Goal: Task Accomplishment & Management: Complete application form

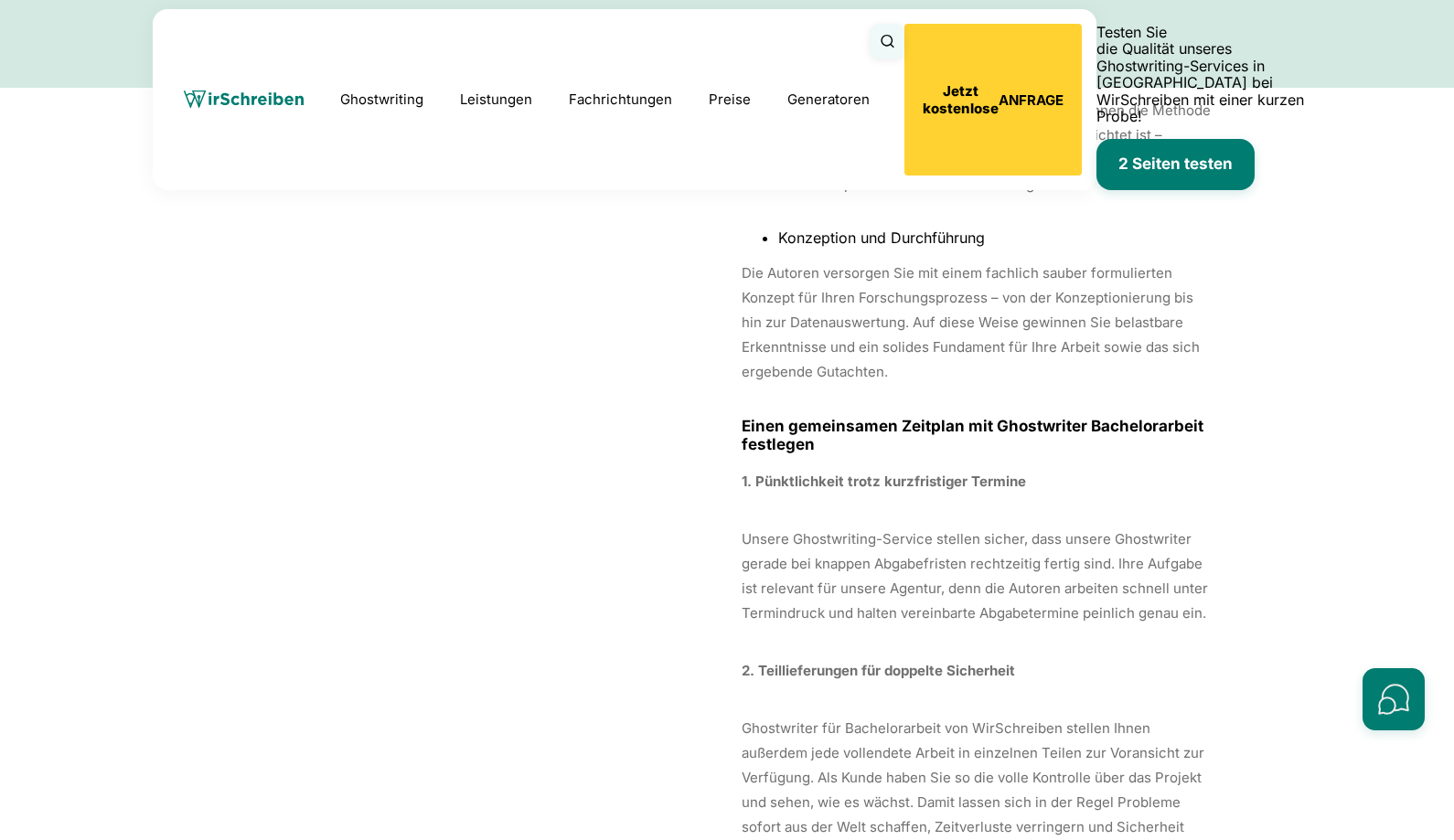
scroll to position [11495, 0]
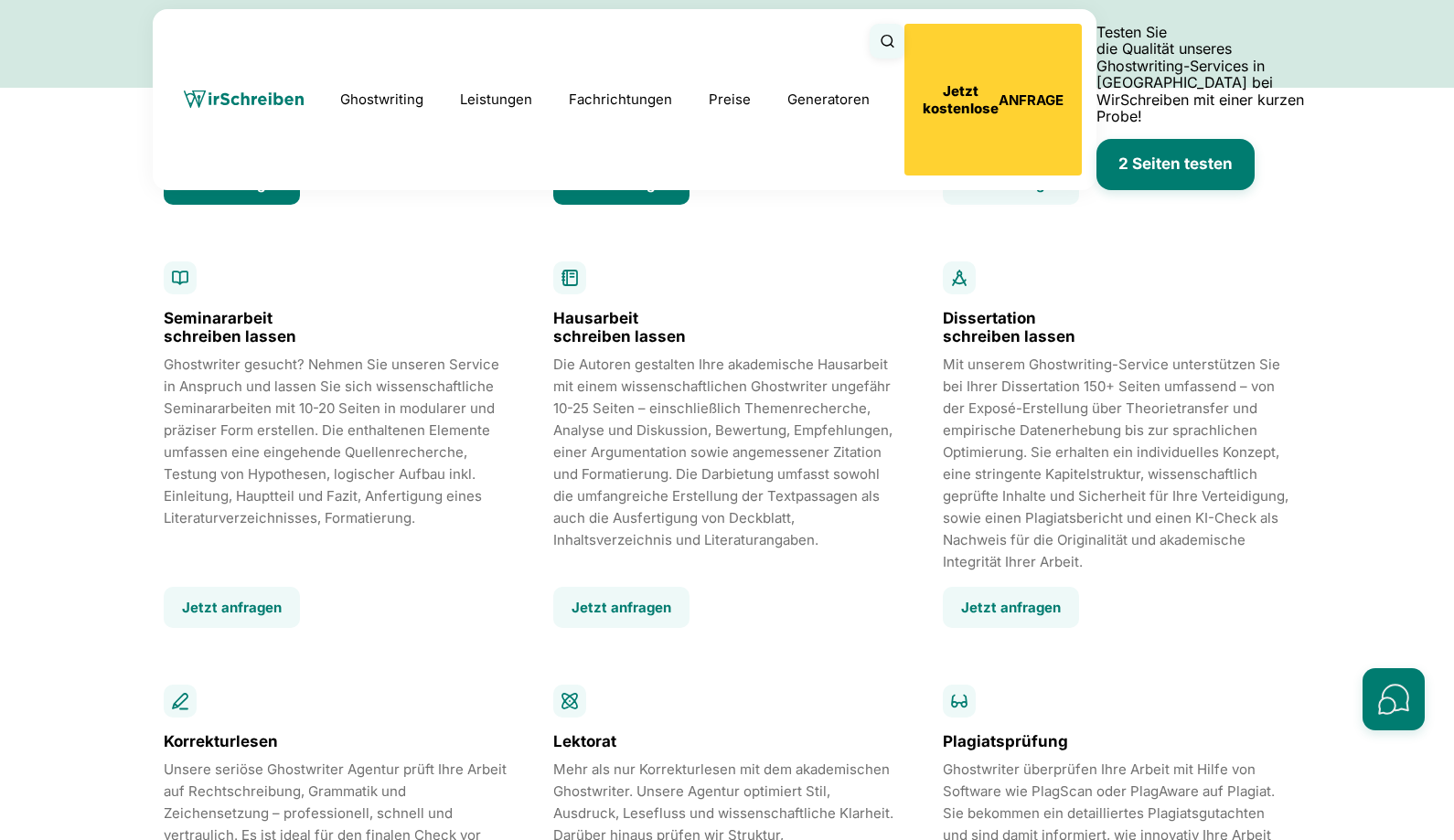
scroll to position [2990, 0]
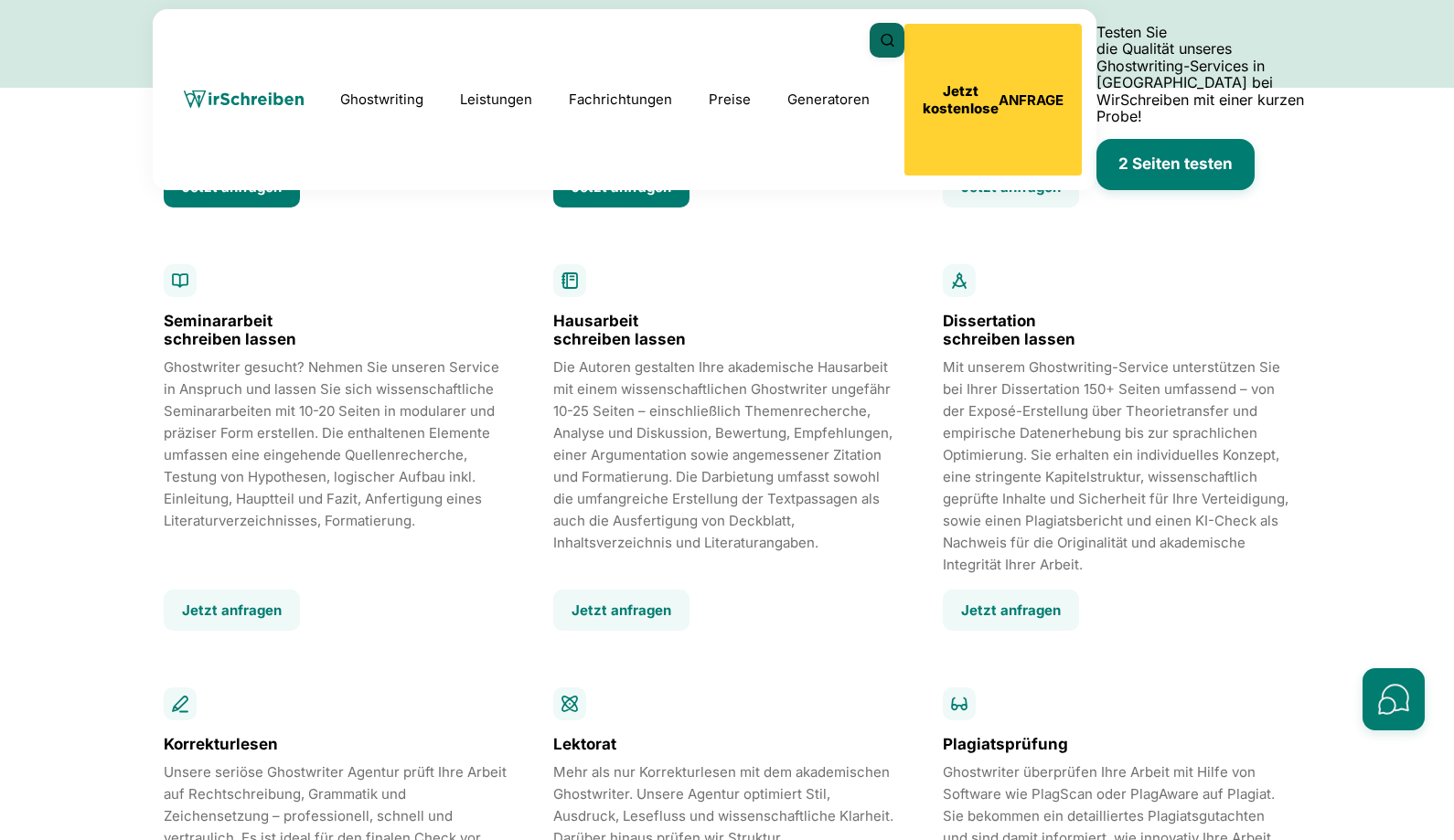
click at [894, 41] on icon "Suche öffnen" at bounding box center [887, 40] width 13 height 13
click at [905, 29] on button "Suche schließen" at bounding box center [887, 40] width 35 height 35
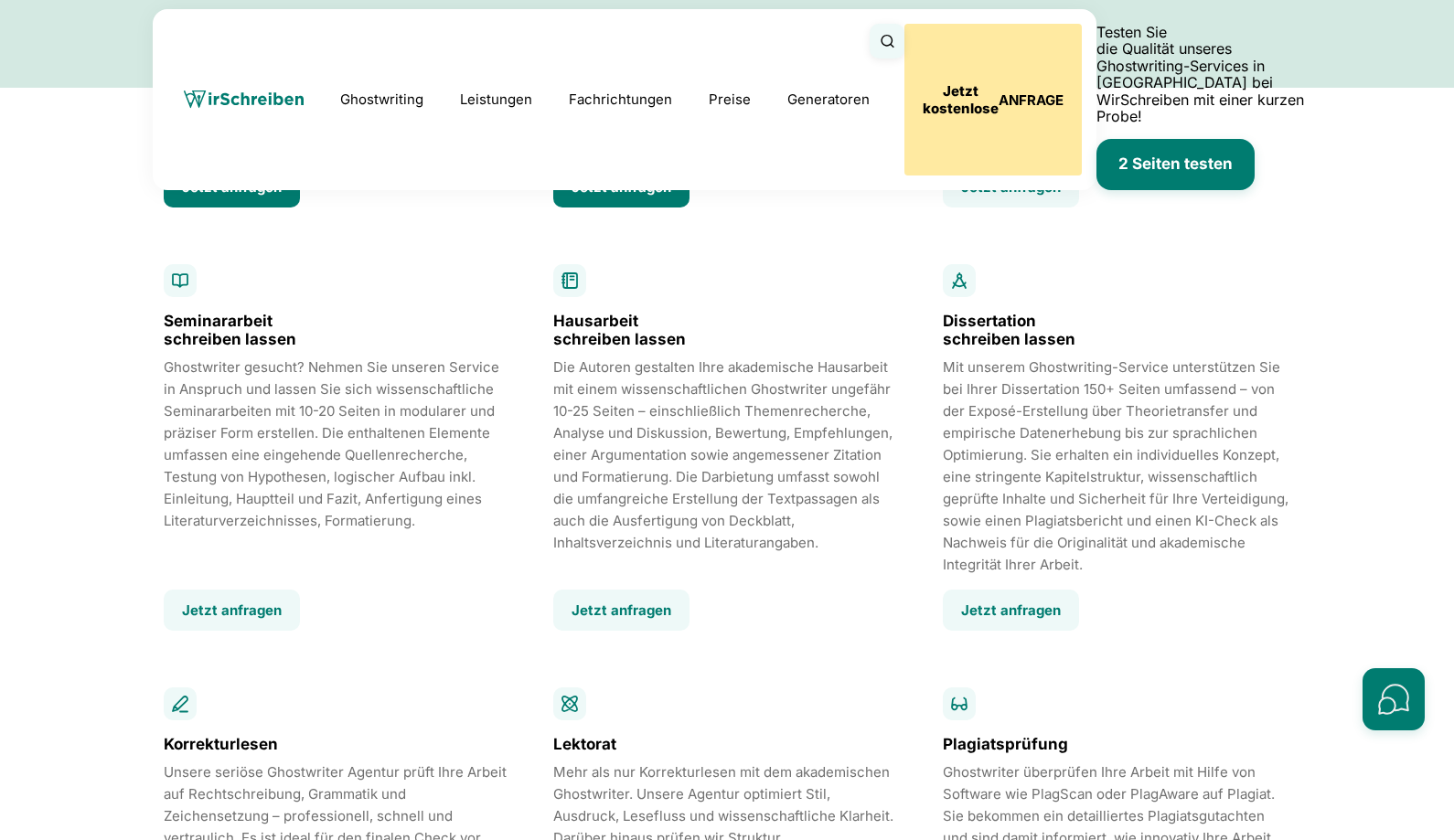
click at [1082, 34] on button "Jetzt kostenlose ANFRAGE" at bounding box center [993, 99] width 177 height 152
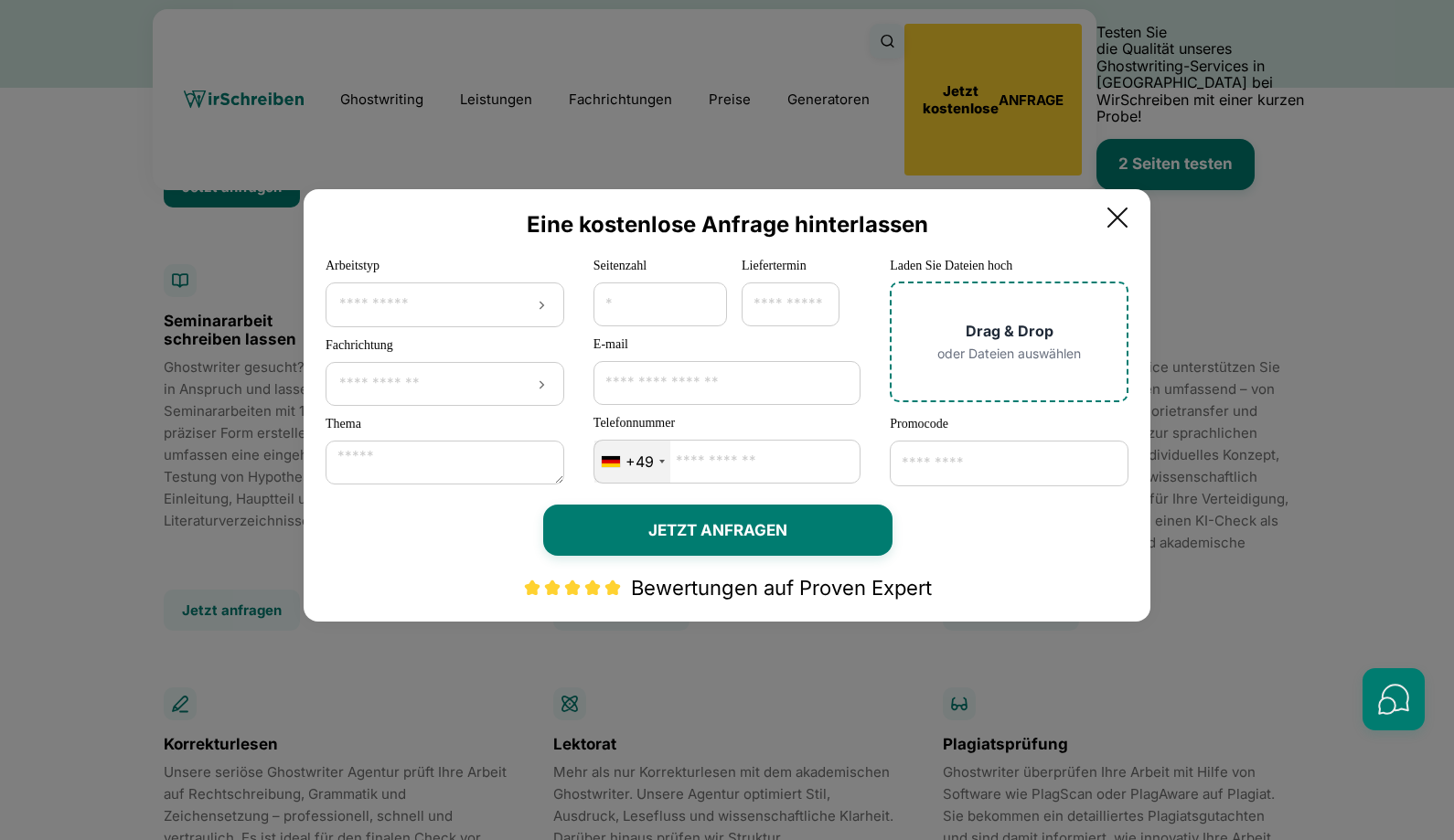
click at [1137, 219] on icon at bounding box center [1118, 218] width 37 height 37
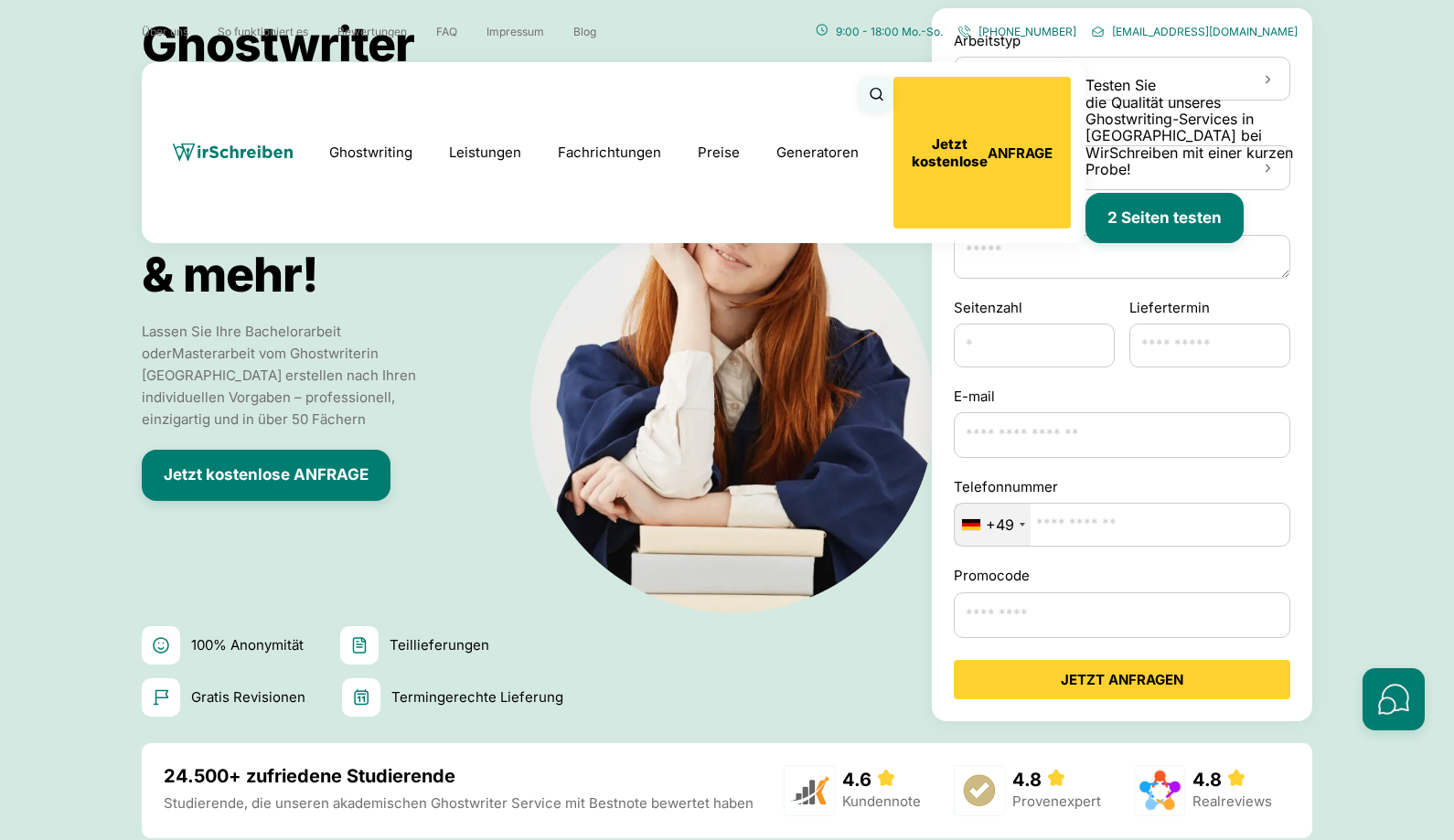
scroll to position [0, 0]
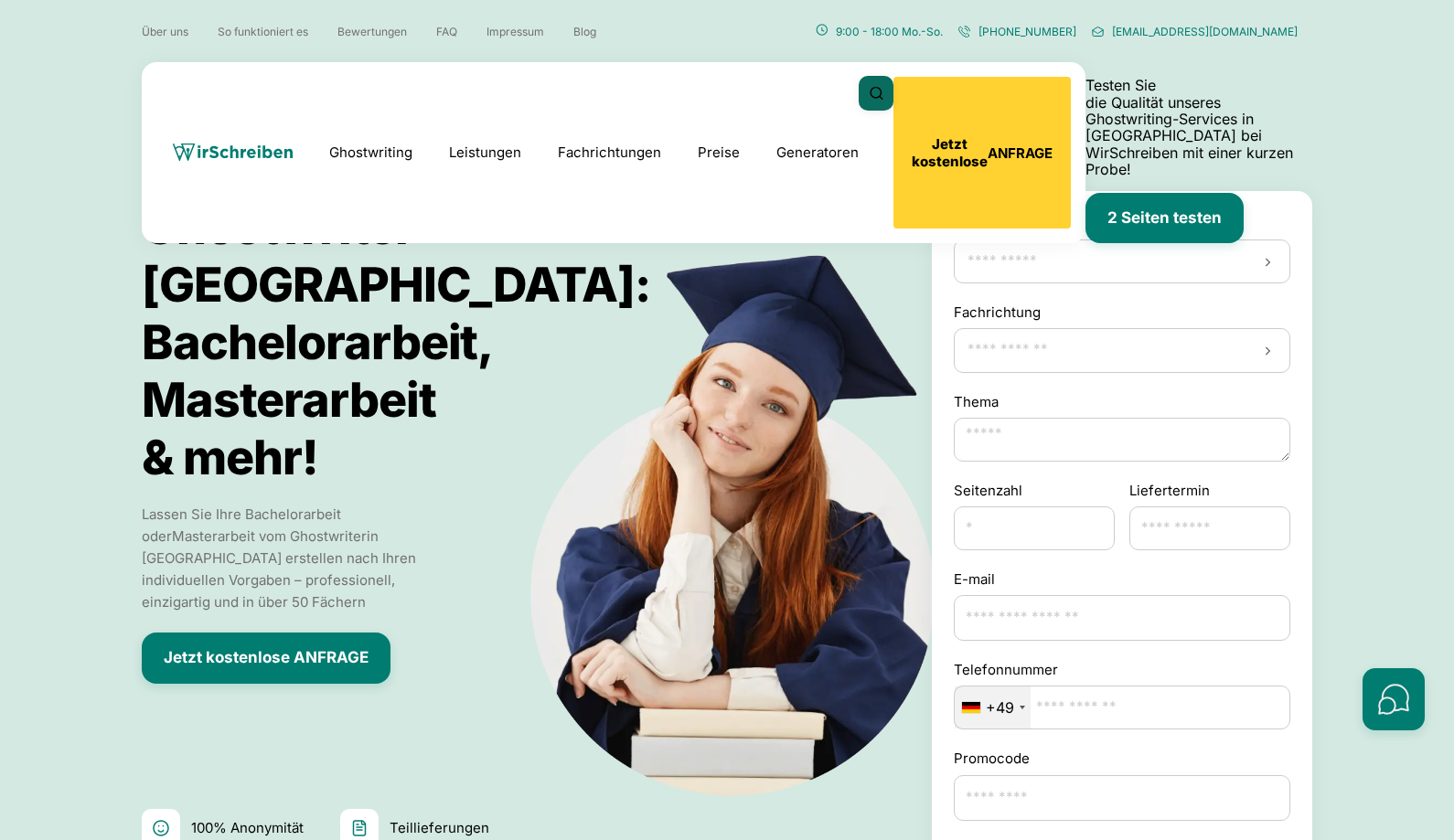
click at [884, 92] on icon "Suche öffnen" at bounding box center [876, 92] width 16 height 17
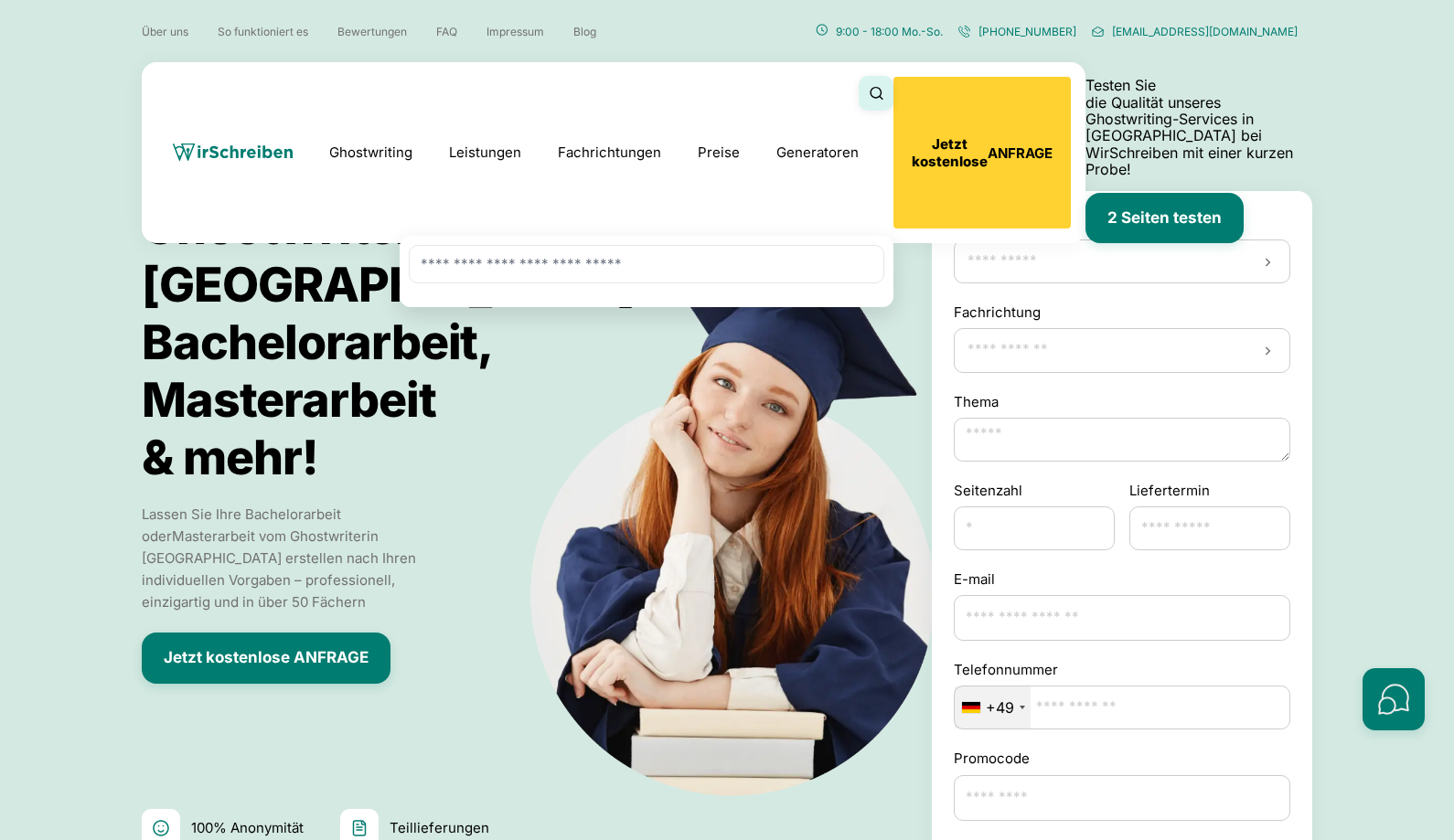
click at [884, 92] on icon "Suche schließen" at bounding box center [876, 92] width 16 height 17
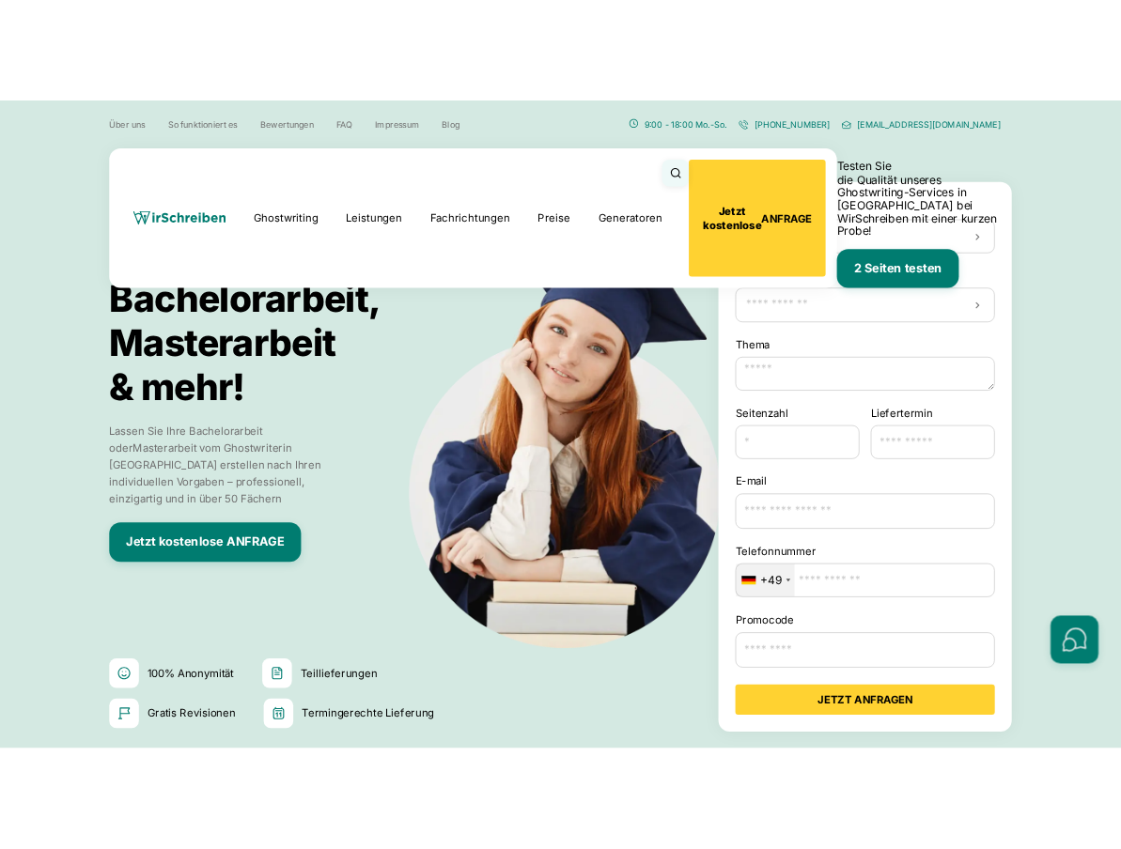
scroll to position [113, 0]
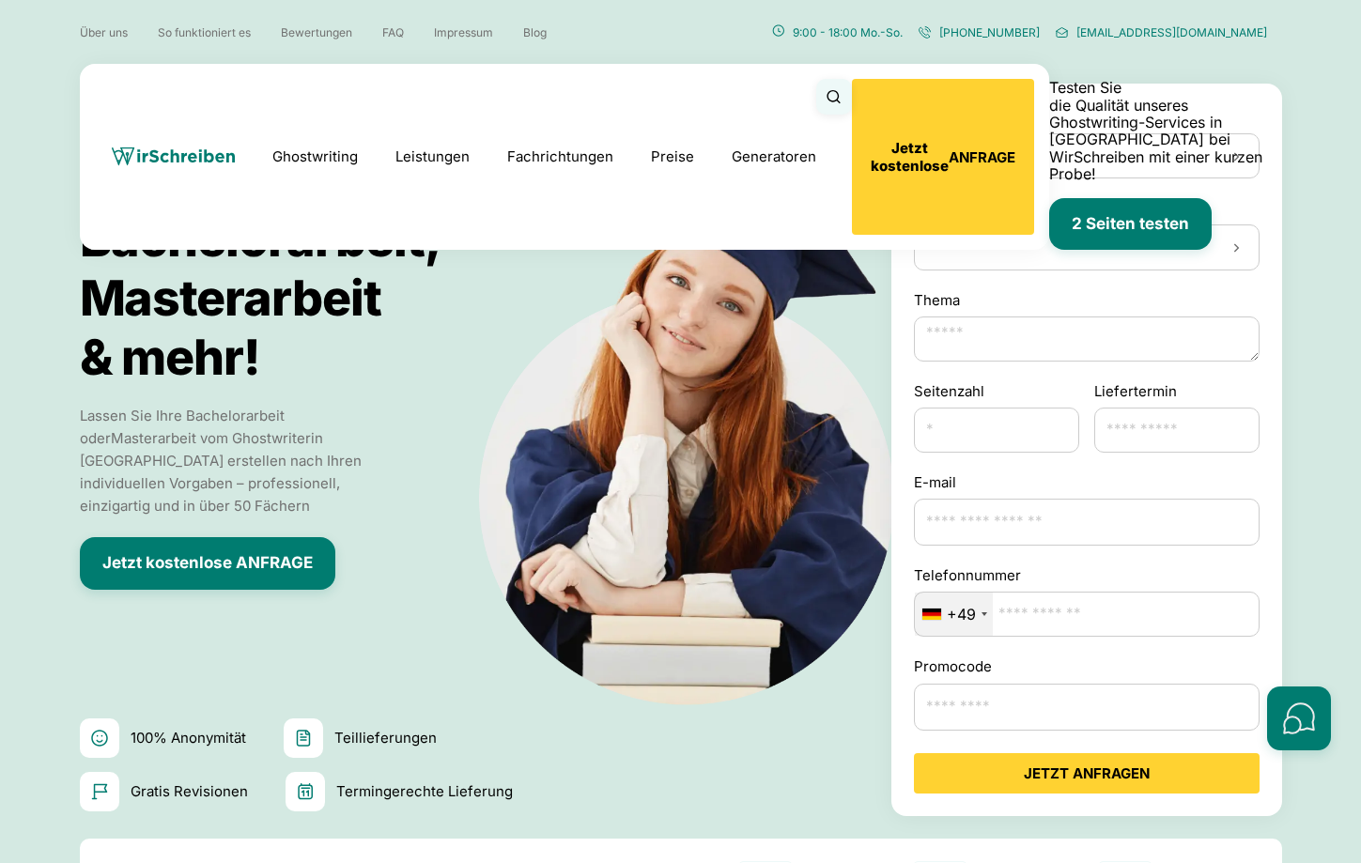
click at [1093, 144] on div at bounding box center [1087, 155] width 346 height 45
click at [1008, 238] on div "Masterarbeit" at bounding box center [1088, 231] width 346 height 37
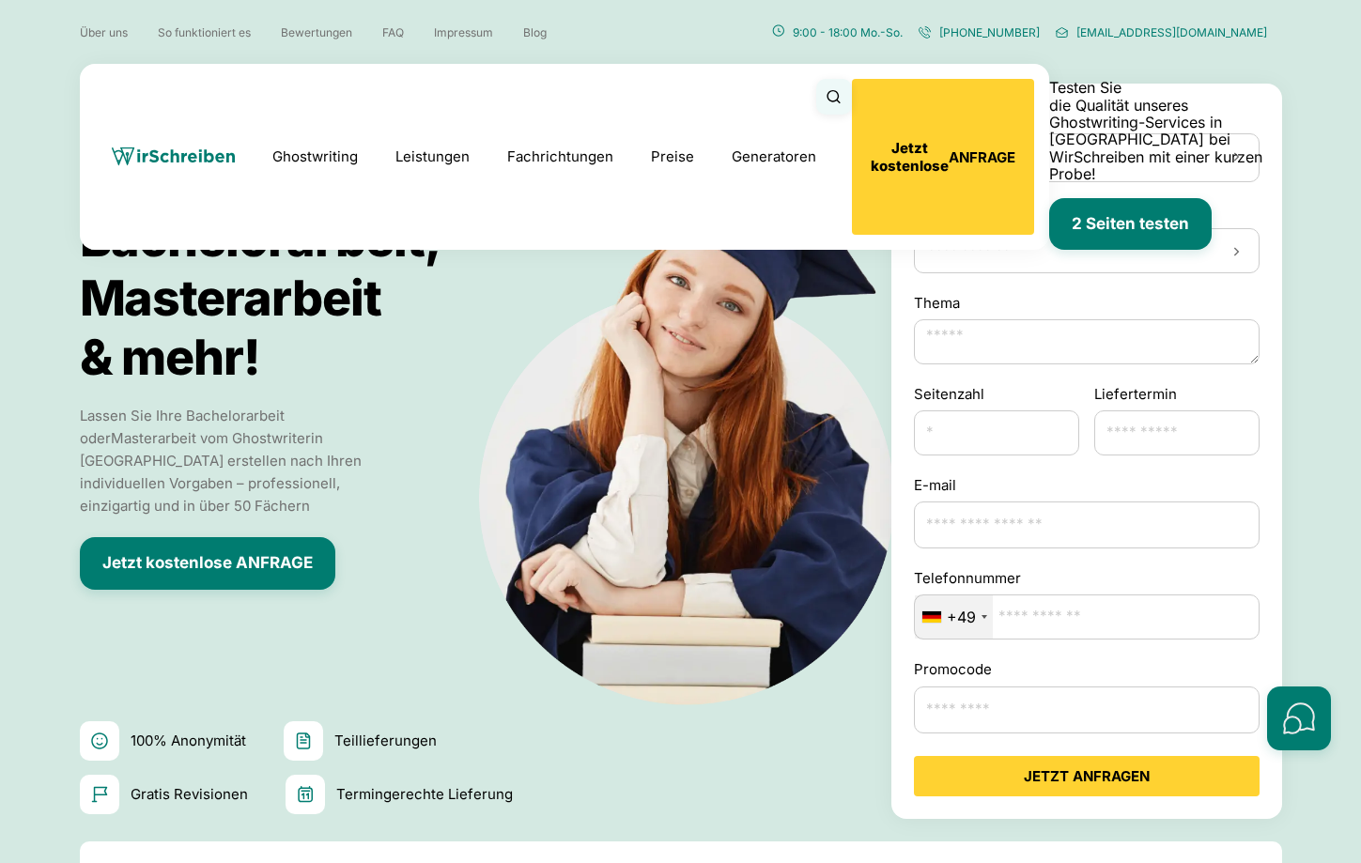
click at [1006, 252] on input "Fachrichtung" at bounding box center [1086, 250] width 321 height 19
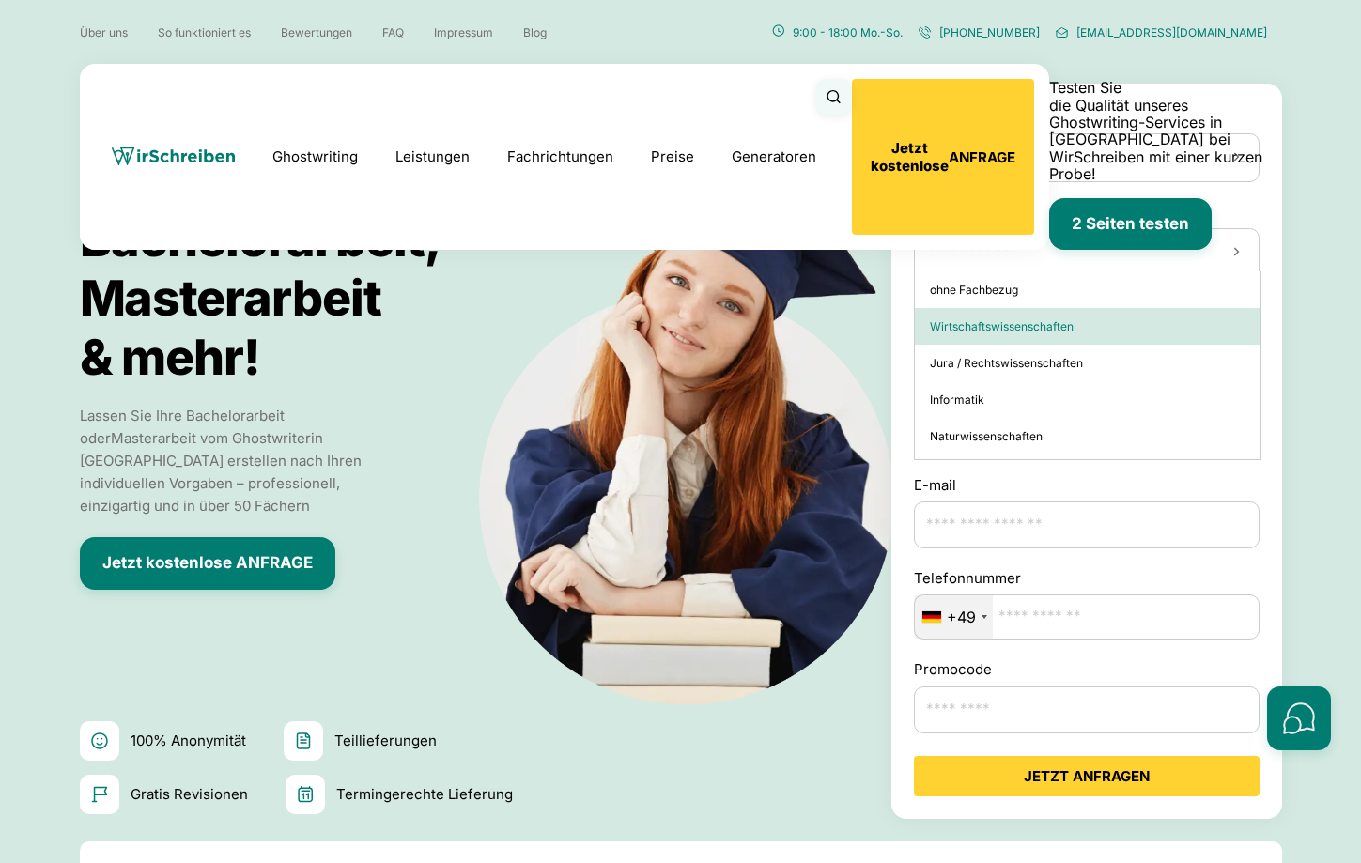
click at [1000, 343] on div "Wirtschaftswissenschaften" at bounding box center [1088, 326] width 346 height 37
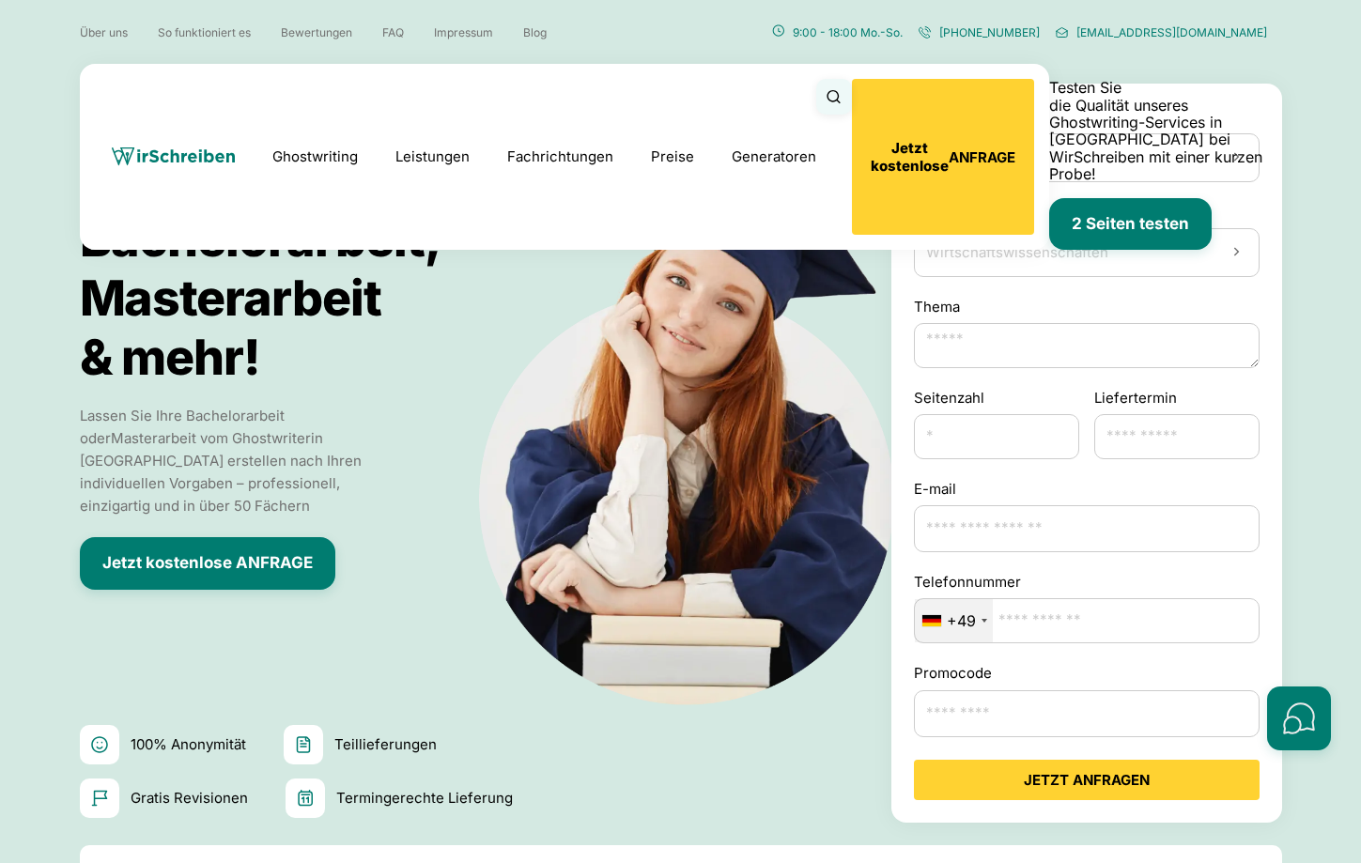
click at [1008, 341] on textarea "Thema" at bounding box center [1087, 345] width 346 height 45
type textarea "****"
drag, startPoint x: 969, startPoint y: 419, endPoint x: 1066, endPoint y: 433, distance: 97.8
click at [969, 420] on input "Seitenzahl" at bounding box center [996, 436] width 165 height 45
type input "*"
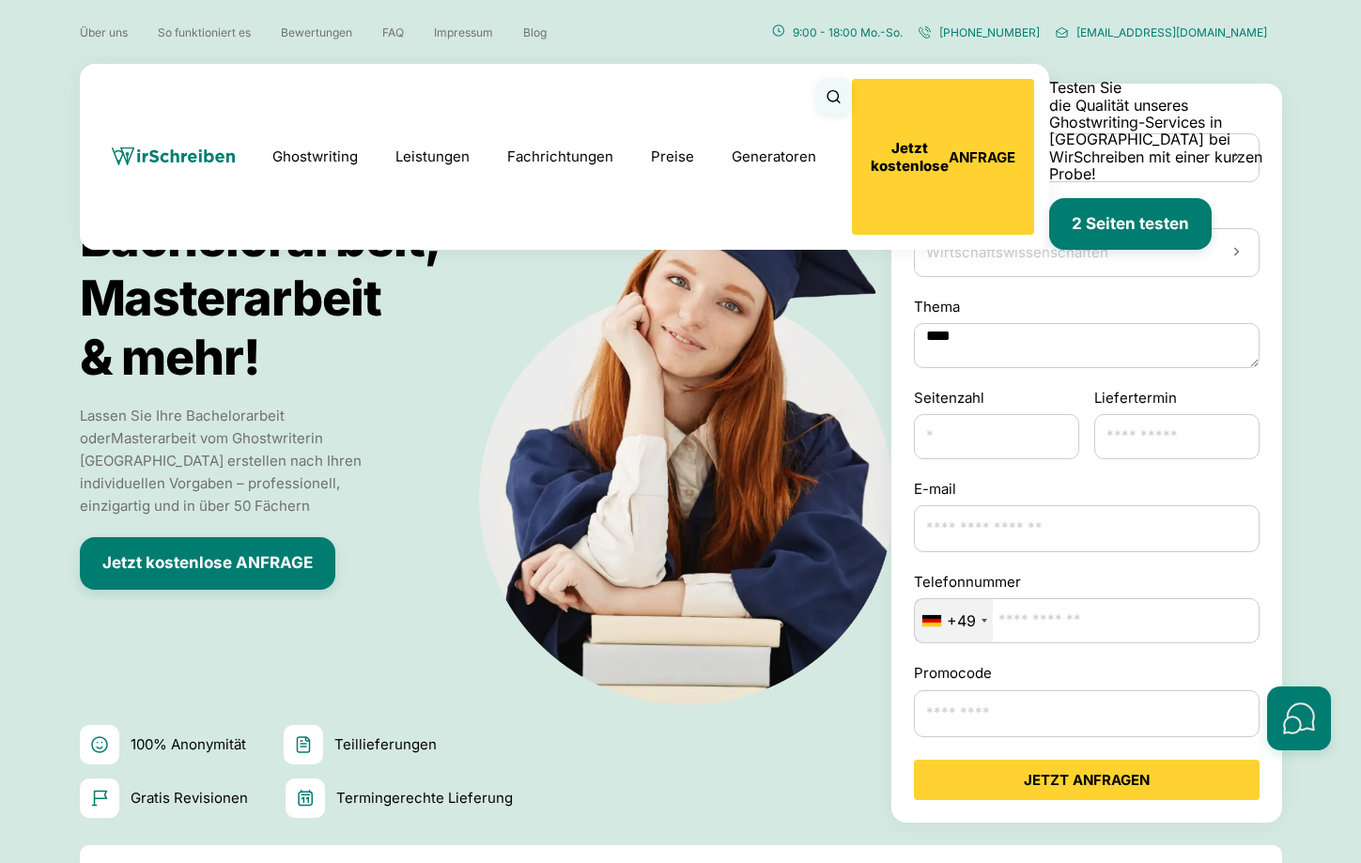
click at [1055, 430] on input "*" at bounding box center [996, 436] width 165 height 45
click at [1119, 435] on input "Liefertermin" at bounding box center [1176, 436] width 165 height 45
click at [1098, 644] on span "23" at bounding box center [1111, 647] width 37 height 37
type input "**********"
click at [1028, 536] on input "E-mail" at bounding box center [1087, 528] width 346 height 47
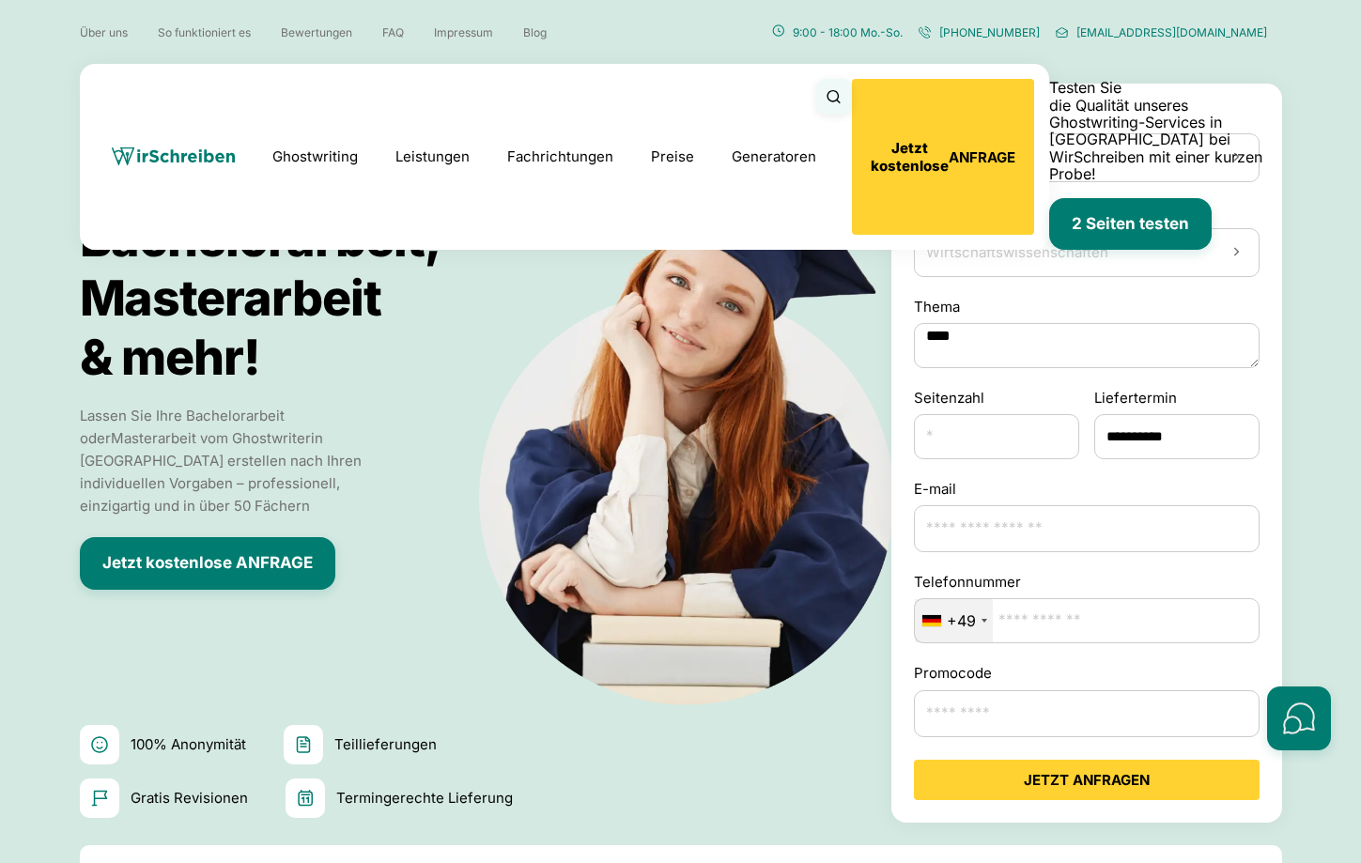
type input "**********"
click at [1020, 624] on input "Telefonnummer" at bounding box center [1087, 620] width 346 height 45
type input "**********"
click at [1033, 715] on input "Promocode" at bounding box center [1087, 713] width 346 height 47
type input "********"
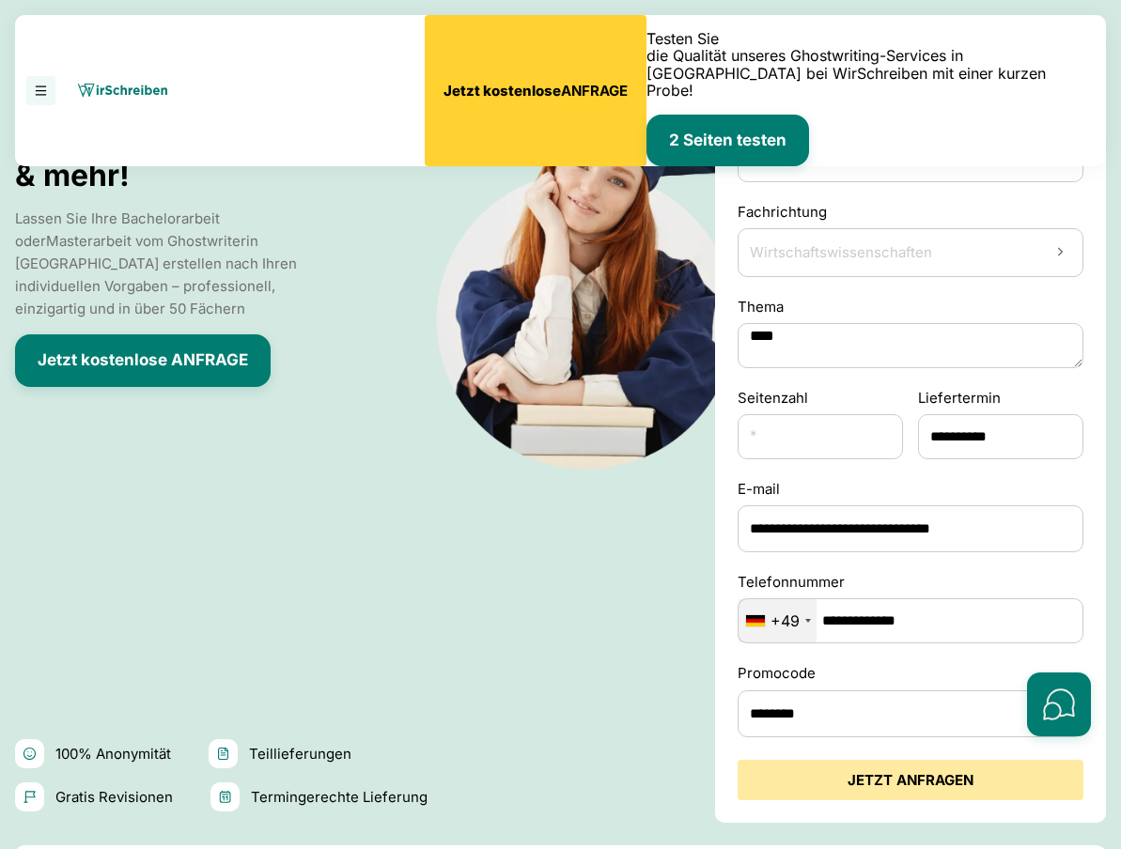
click at [893, 781] on button "JETZT ANFRAGEN" at bounding box center [910, 780] width 346 height 40
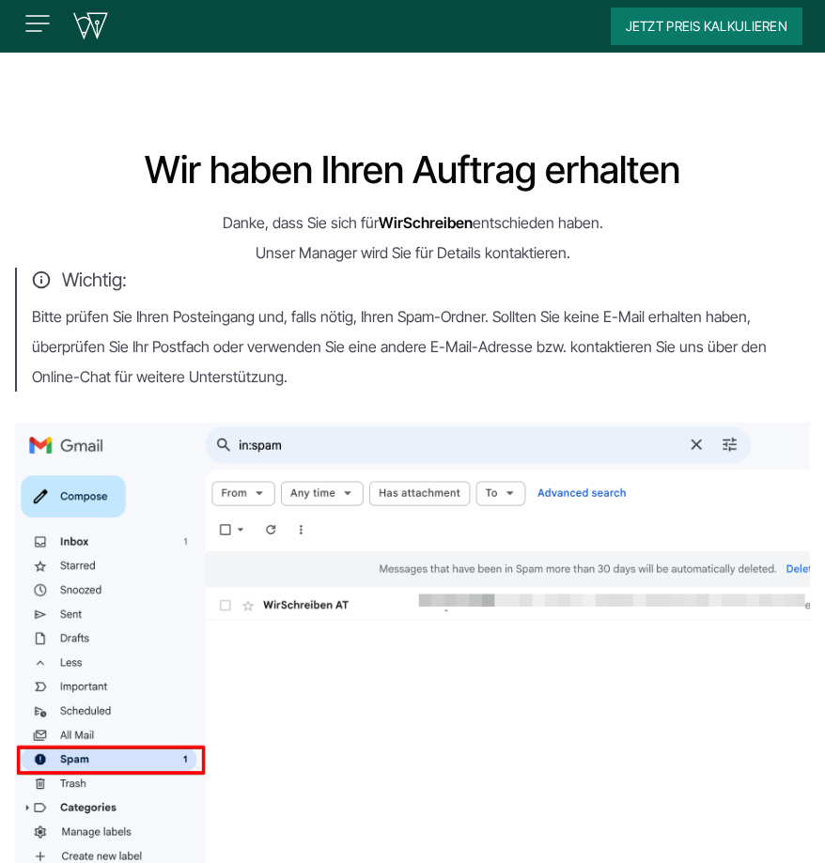
click at [90, 32] on img at bounding box center [90, 26] width 38 height 28
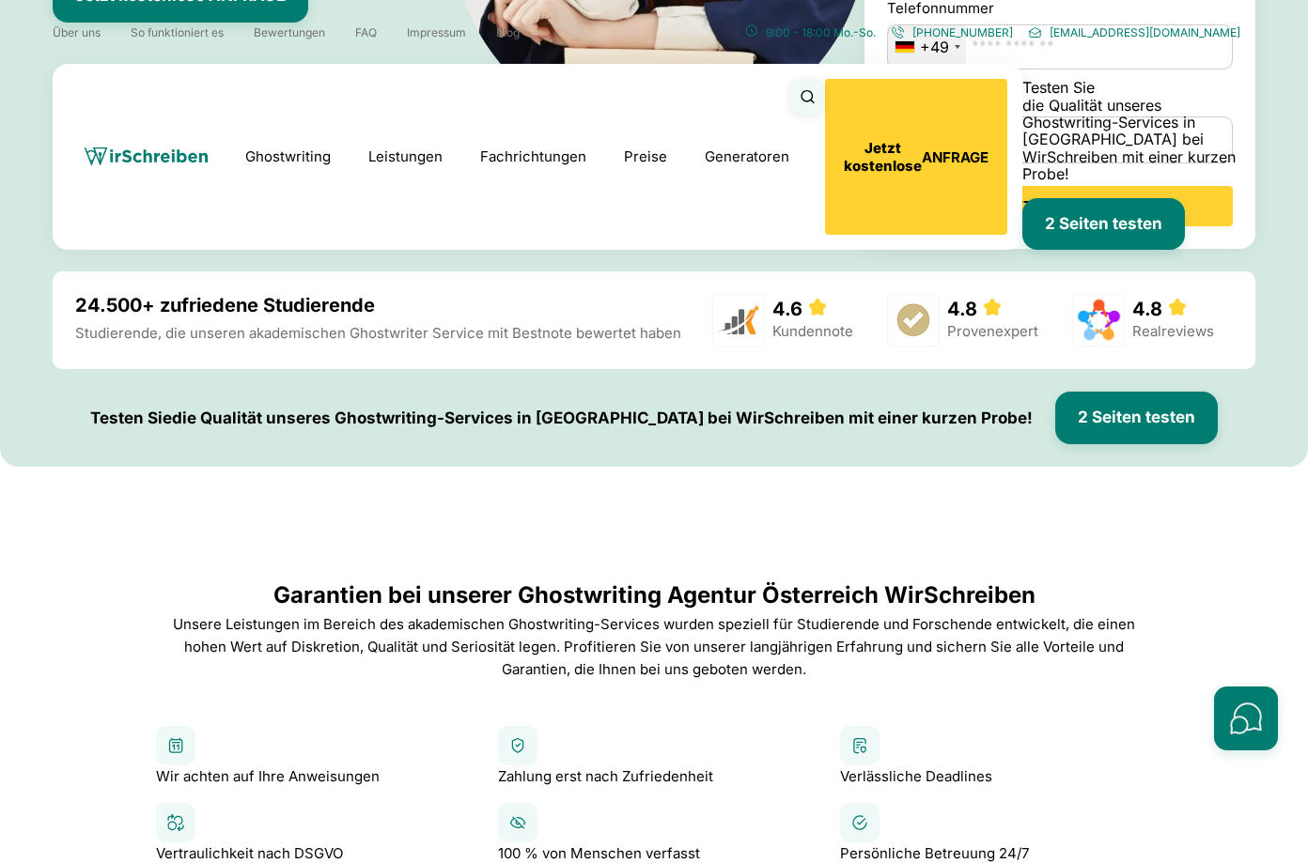
scroll to position [1014, 0]
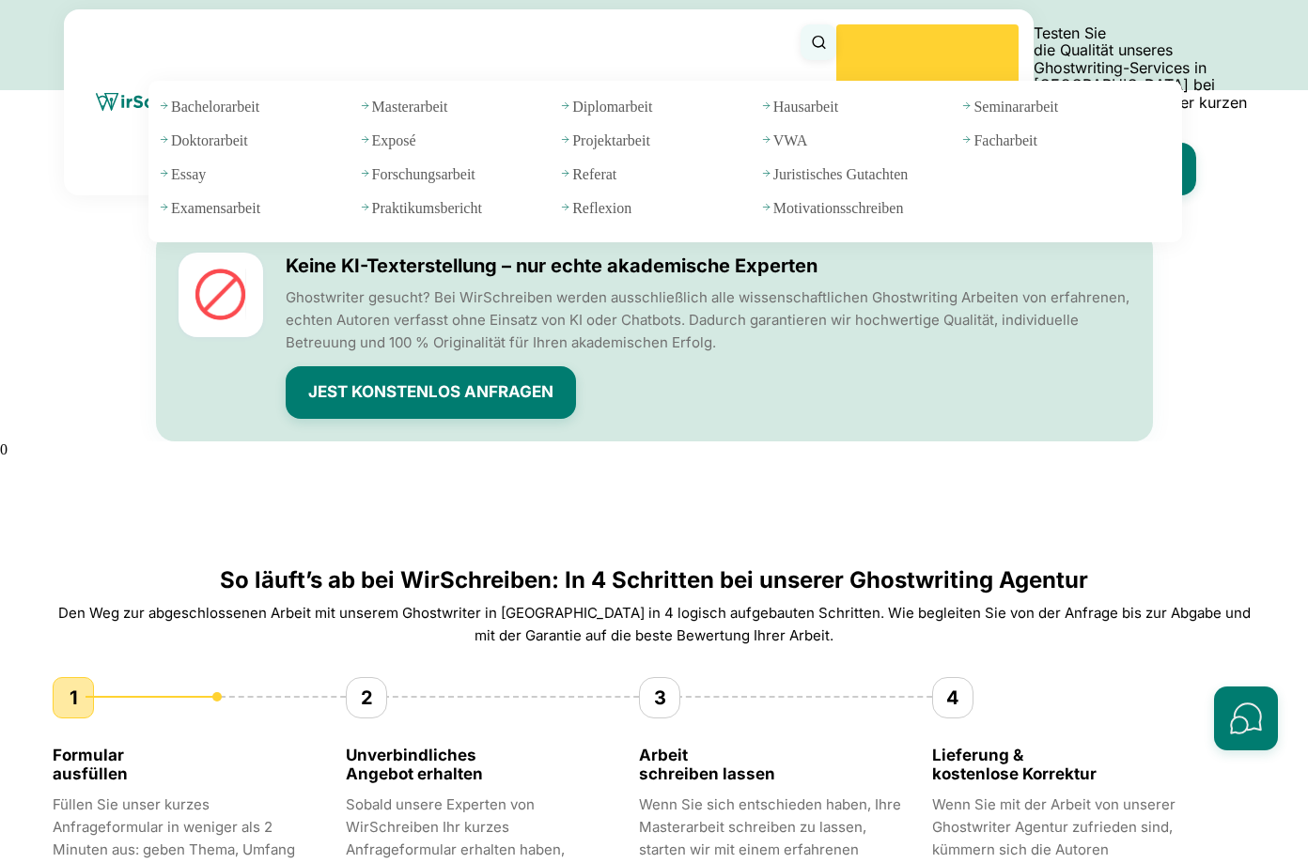
scroll to position [1578, 0]
